Goal: Information Seeking & Learning: Learn about a topic

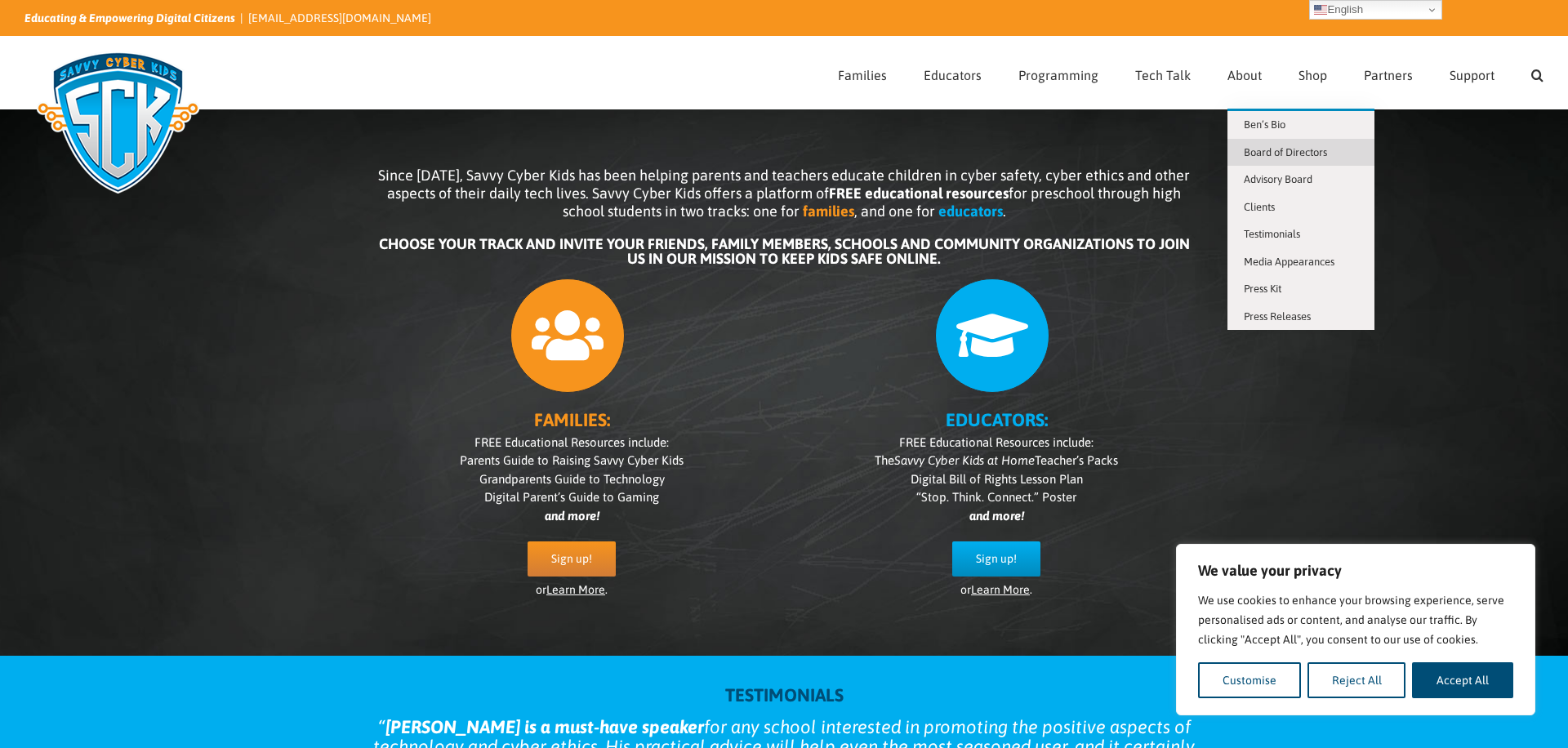
click at [1304, 151] on span "Board of Directors" at bounding box center [1285, 152] width 83 height 12
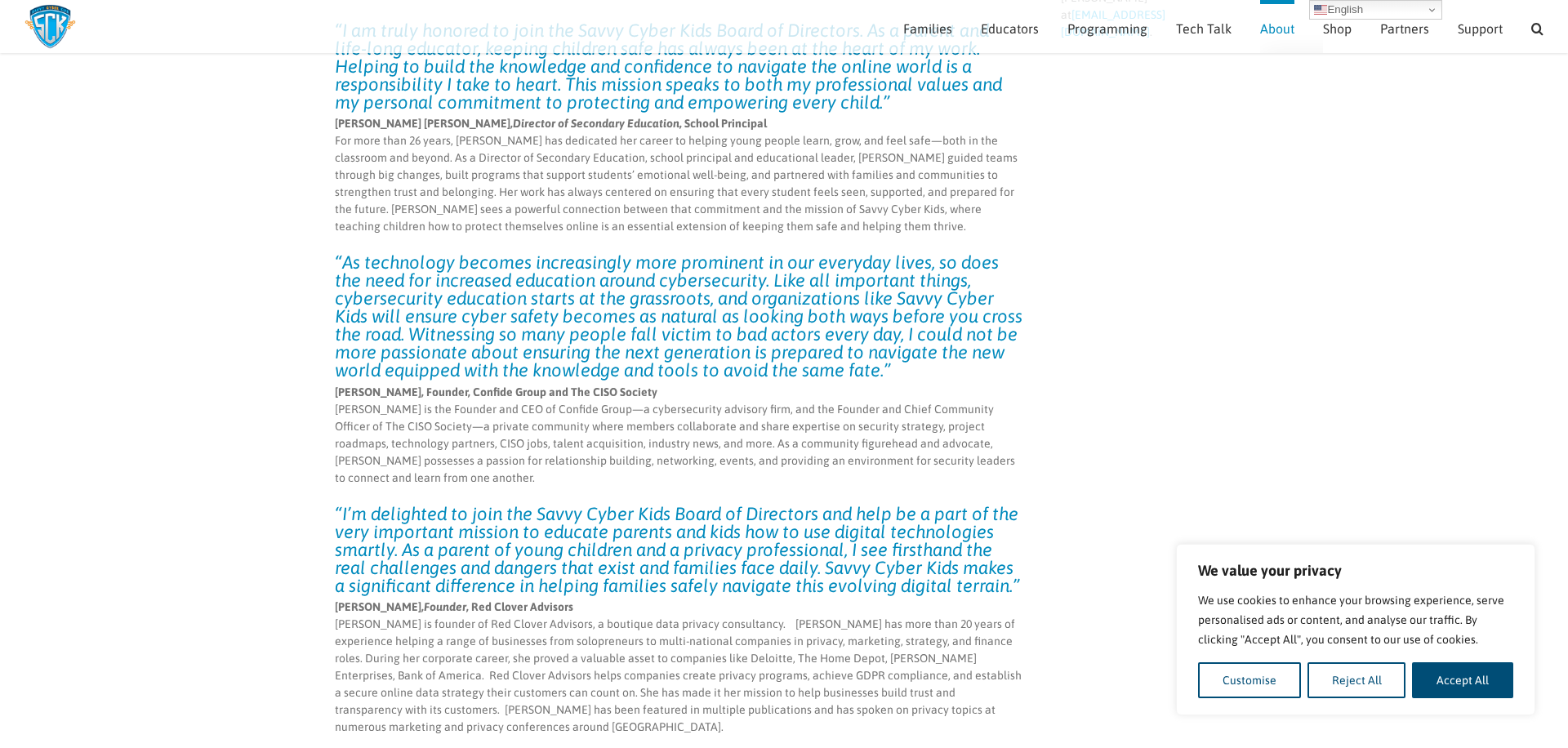
scroll to position [4965, 0]
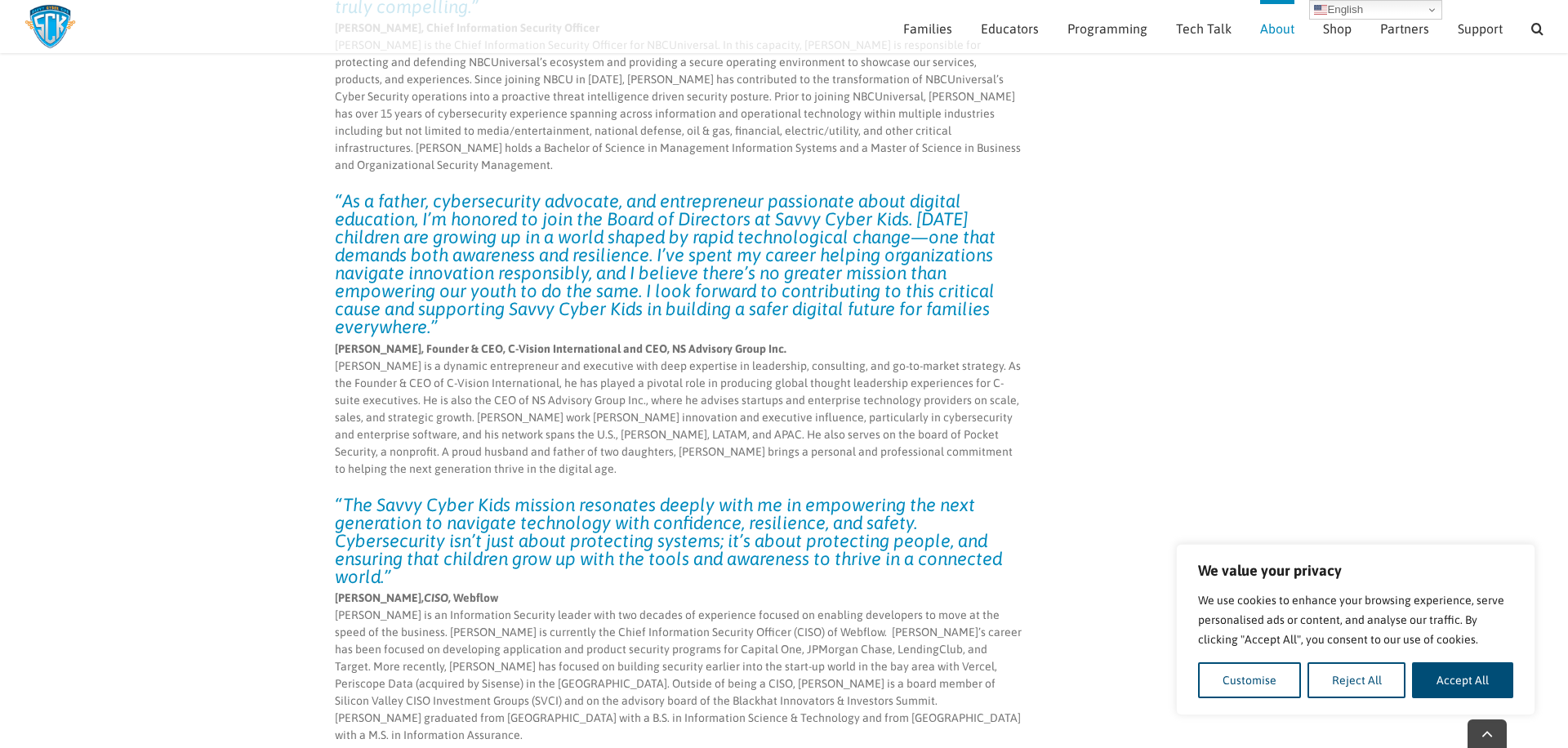
click at [453, 591] on strong "[PERSON_NAME], CISO , Webflow" at bounding box center [416, 598] width 164 height 13
click at [514, 589] on p "Ty Spano, CISO , Webflow Ty Sbano is an Information Security leader with two de…" at bounding box center [679, 666] width 690 height 154
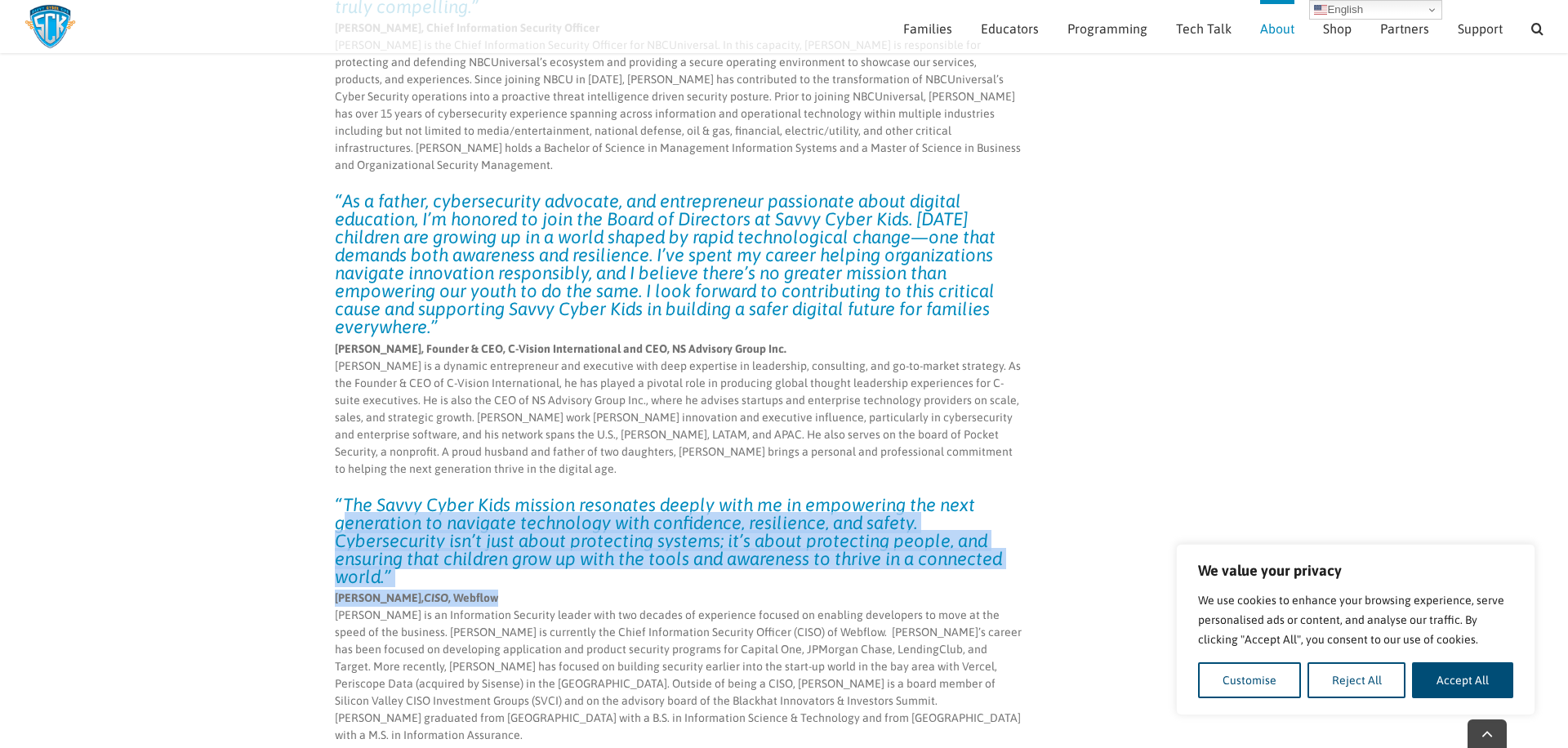
drag, startPoint x: 498, startPoint y: 350, endPoint x: 316, endPoint y: 237, distance: 214.2
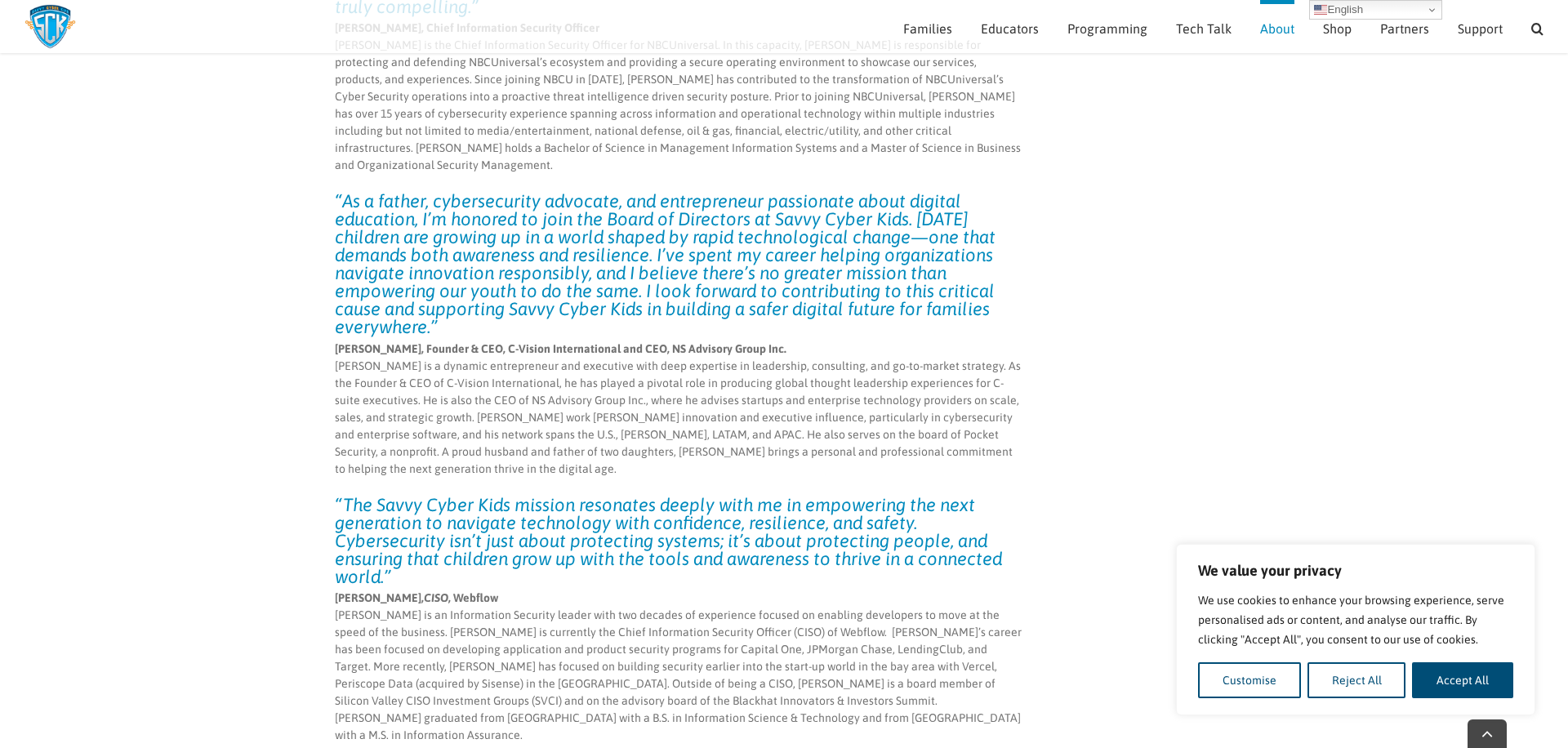
click at [568, 494] on em "“The Savvy Cyber Kids mission resonates deeply with me in empowering the next g…" at bounding box center [668, 540] width 668 height 93
